Goal: Information Seeking & Learning: Learn about a topic

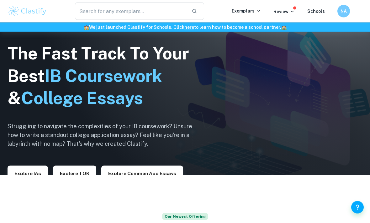
scroll to position [48, 0]
click at [35, 181] on button "Explore IAs" at bounding box center [28, 173] width 40 height 15
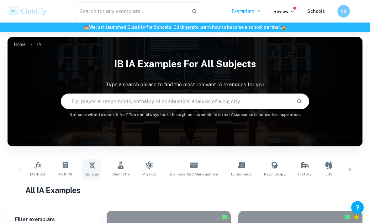
click at [95, 169] on link "Biology" at bounding box center [91, 169] width 19 height 21
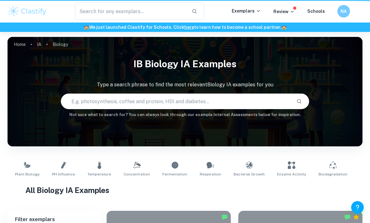
type input "Biology"
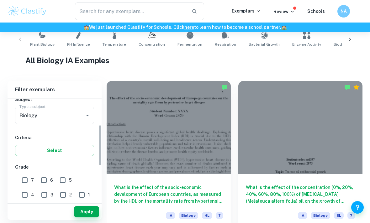
scroll to position [83, 0]
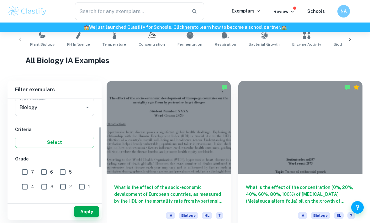
click at [24, 175] on input "7" at bounding box center [24, 172] width 13 height 13
checkbox input "true"
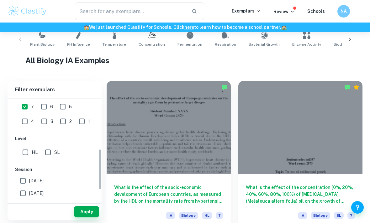
scroll to position [149, 0]
click at [23, 155] on input "HL" at bounding box center [25, 152] width 13 height 13
checkbox input "true"
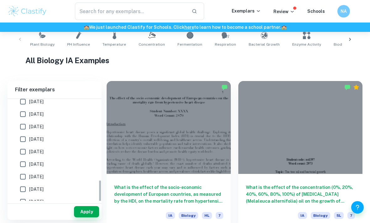
scroll to position [240, 0]
click at [80, 218] on button "Apply" at bounding box center [86, 212] width 25 height 11
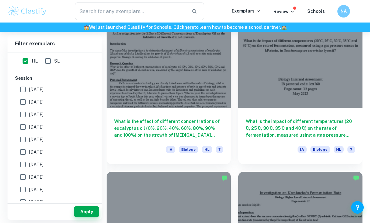
scroll to position [812, 0]
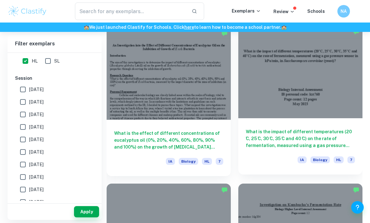
click at [336, 83] on div at bounding box center [300, 71] width 124 height 93
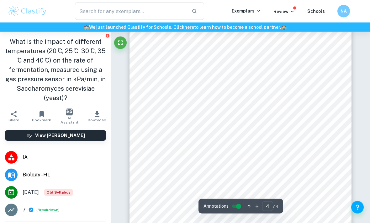
scroll to position [1034, 0]
type input "5"
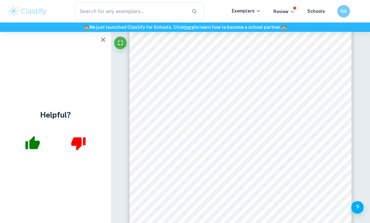
click at [99, 35] on button "button" at bounding box center [103, 40] width 13 height 13
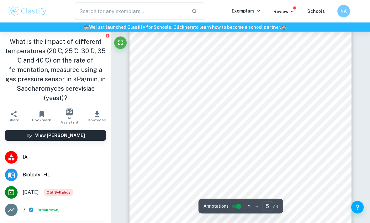
scroll to position [1362, 0]
click at [221, 155] on div "yeast was added. This formed a yeast suspension where the volume and concentrat…" at bounding box center [240, 134] width 222 height 313
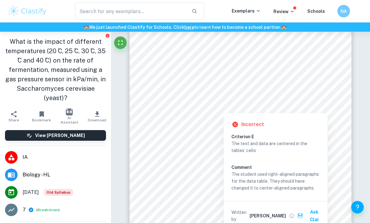
scroll to position [1420, 0]
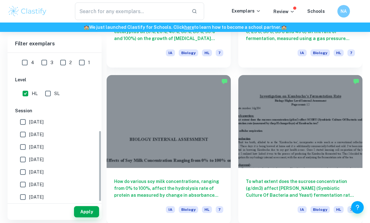
scroll to position [167, 0]
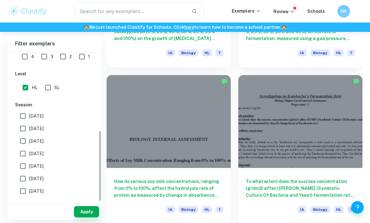
click at [44, 117] on span "[DATE]" at bounding box center [36, 116] width 14 height 7
click at [29, 117] on input "[DATE]" at bounding box center [23, 116] width 13 height 13
checkbox input "true"
click at [89, 218] on button "Apply" at bounding box center [86, 212] width 25 height 11
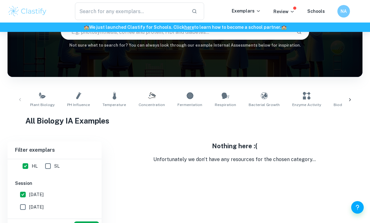
scroll to position [62, 0]
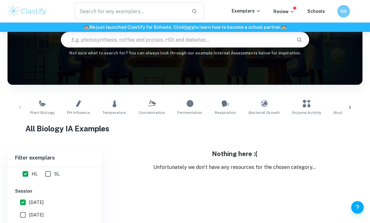
click at [27, 216] on input "[DATE]" at bounding box center [23, 215] width 13 height 13
checkbox input "true"
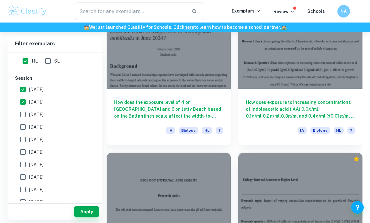
scroll to position [745, 0]
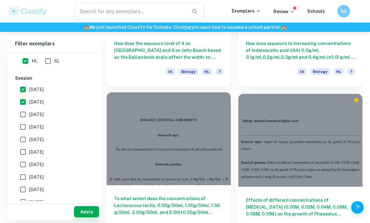
click at [220, 190] on div "To what extent does the concentrations of Lactococcus lactis, 0.50g/50ml, 1.00g…" at bounding box center [169, 214] width 124 height 56
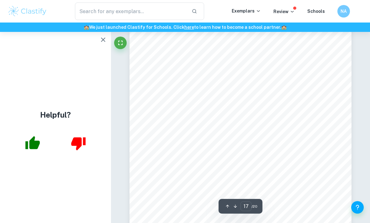
scroll to position [4742, 0]
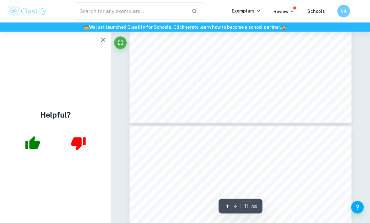
type input "10"
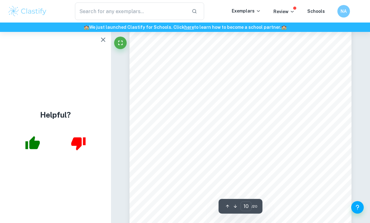
scroll to position [2678, 0]
